Goal: Task Accomplishment & Management: Manage account settings

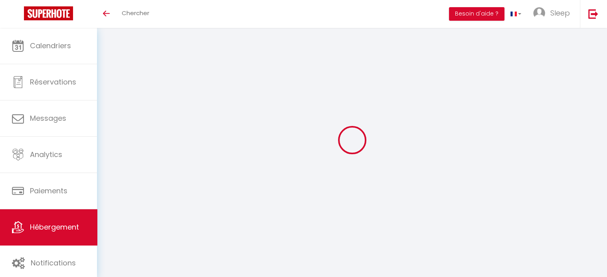
select select "-1"
select select
select select "EUR"
select select
select select "3643-8066131"
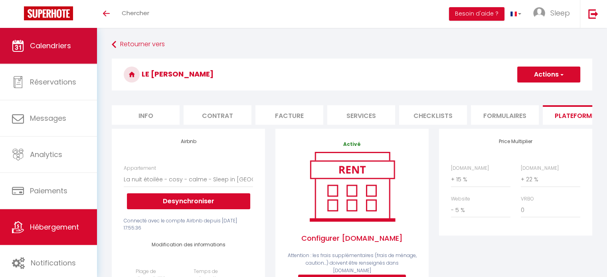
click at [63, 51] on link "Calendriers" at bounding box center [48, 46] width 97 height 36
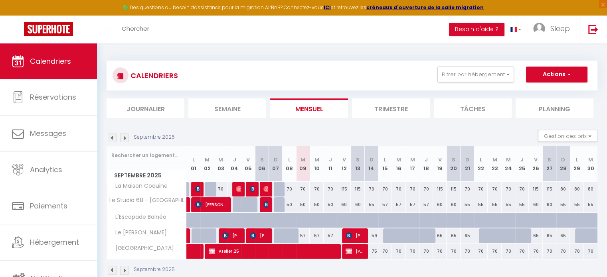
click at [374, 234] on div "59" at bounding box center [372, 236] width 14 height 15
type input "59"
type input "Dim 14 Septembre 2025"
type input "Lun 15 Septembre 2025"
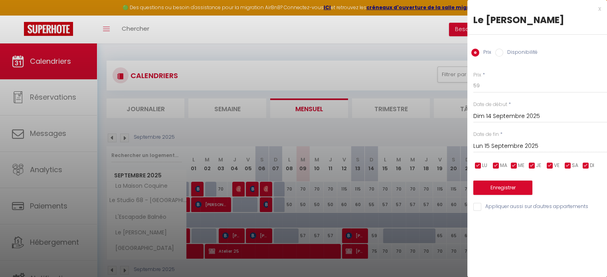
click at [501, 52] on input "Disponibilité" at bounding box center [500, 53] width 8 height 8
radio input "true"
radio input "false"
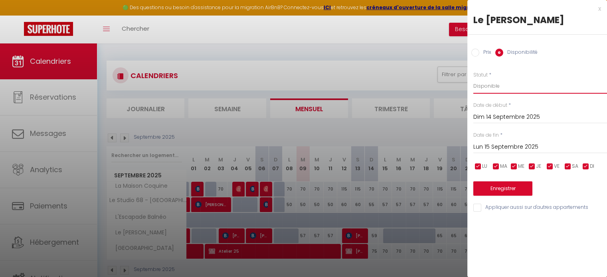
click at [523, 86] on select "Disponible Indisponible" at bounding box center [541, 86] width 134 height 15
select select "0"
click at [474, 79] on select "Disponible Indisponible" at bounding box center [541, 86] width 134 height 15
click at [508, 190] on button "Enregistrer" at bounding box center [503, 189] width 59 height 14
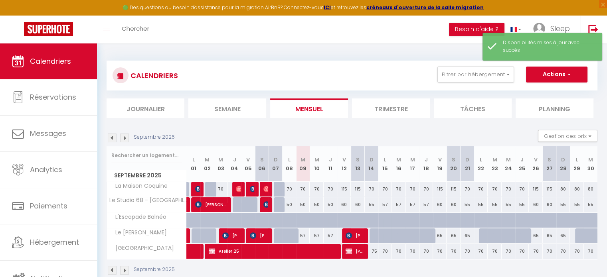
click at [371, 250] on div "75" at bounding box center [372, 251] width 14 height 15
select select "1"
type input "Dim 14 Septembre 2025"
type input "Lun 15 Septembre 2025"
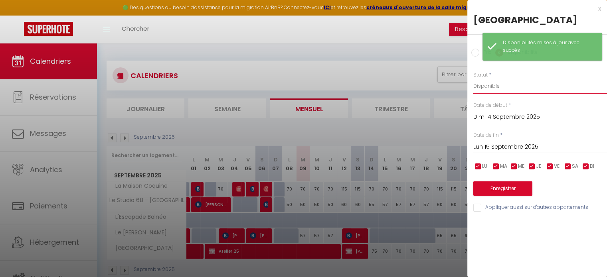
click at [517, 91] on select "Disponible Indisponible" at bounding box center [541, 86] width 134 height 15
select select "0"
click at [474, 79] on select "Disponible Indisponible" at bounding box center [541, 86] width 134 height 15
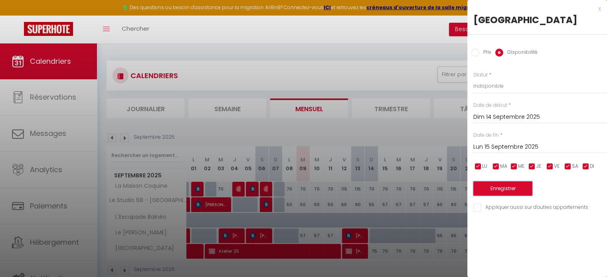
click at [487, 187] on button "Enregistrer" at bounding box center [503, 189] width 59 height 14
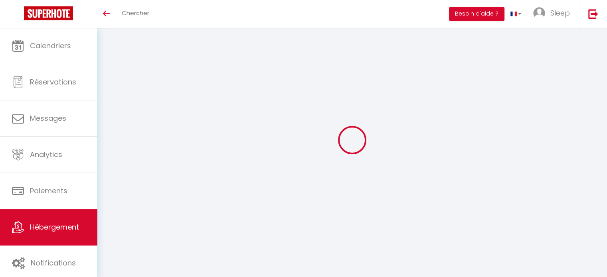
select select "-1"
select select
select select "EUR"
select select
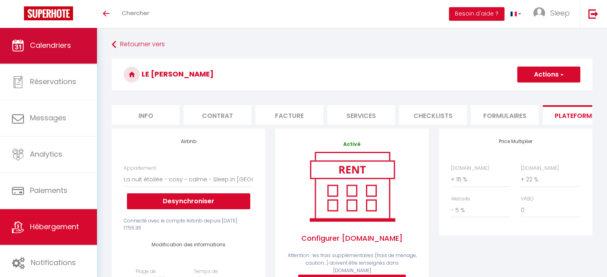
click at [50, 55] on link "Calendriers" at bounding box center [48, 46] width 97 height 36
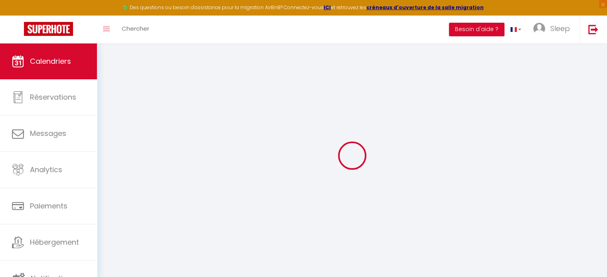
select select
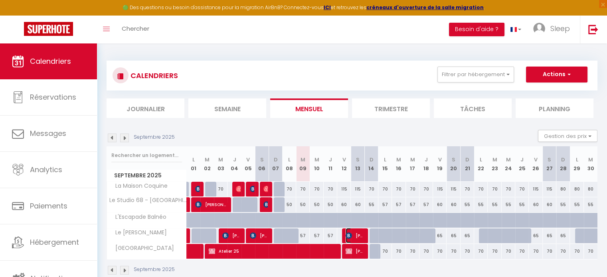
click at [358, 238] on span "[PERSON_NAME]" at bounding box center [355, 235] width 18 height 15
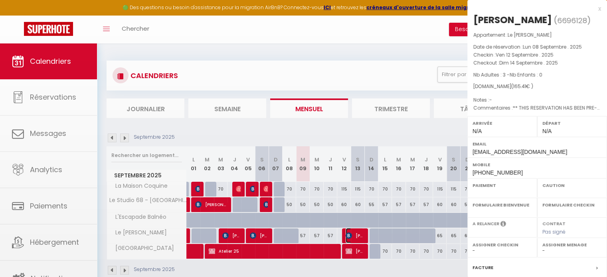
select select "OK"
select select "KO"
select select "0"
select select "1"
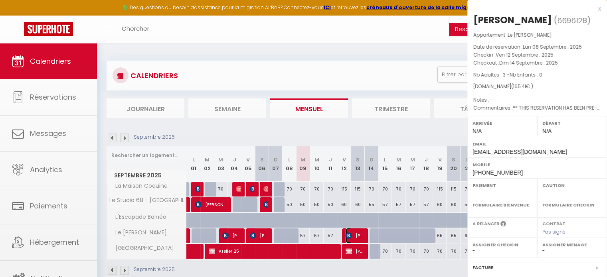
select select
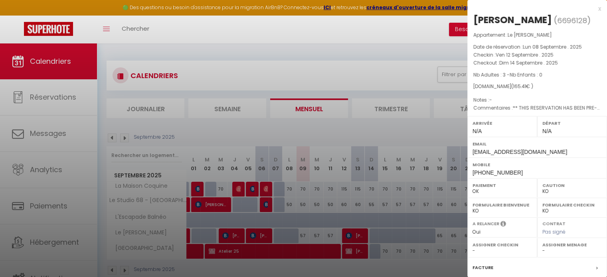
click at [593, 10] on div "x" at bounding box center [535, 9] width 134 height 10
